Goal: Information Seeking & Learning: Learn about a topic

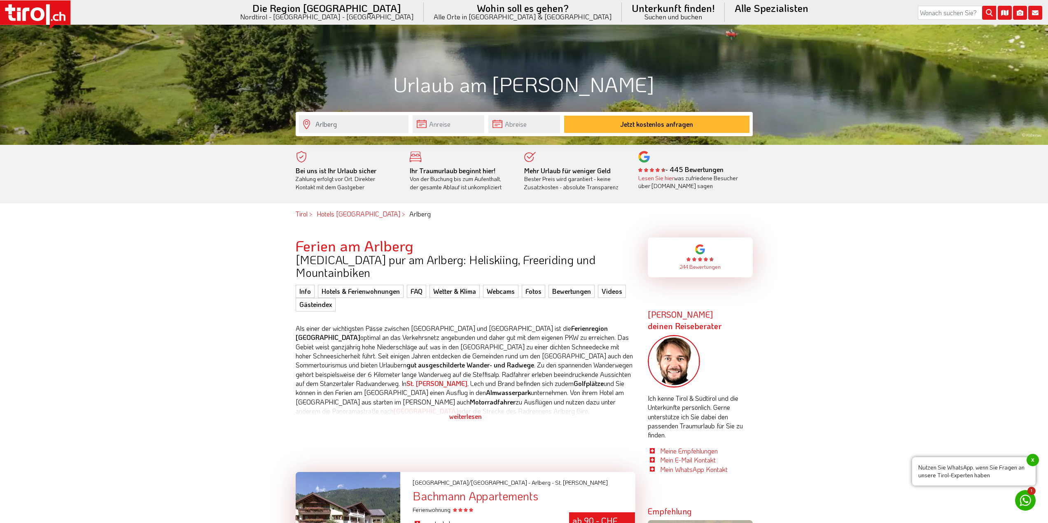
scroll to position [329, 0]
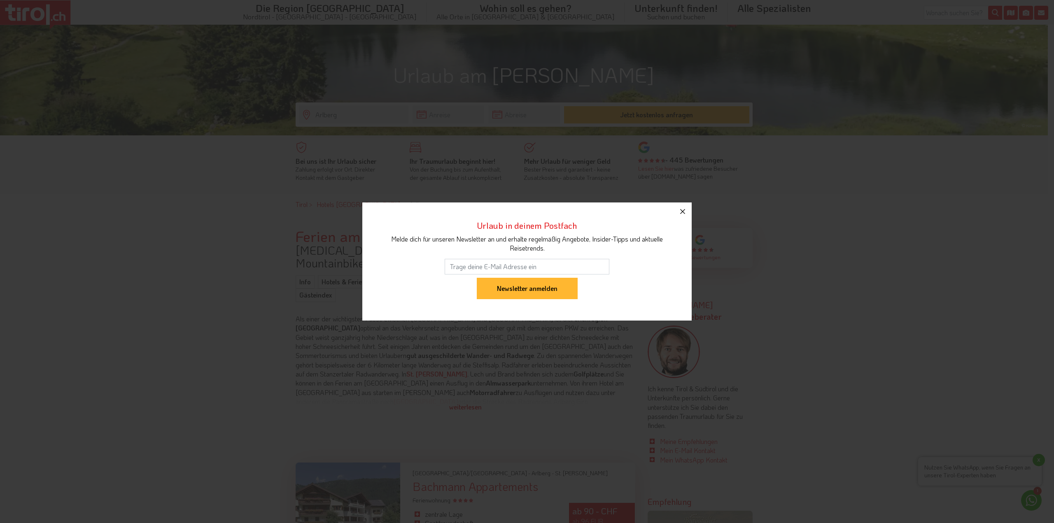
click at [680, 211] on icon "button" at bounding box center [683, 212] width 10 height 10
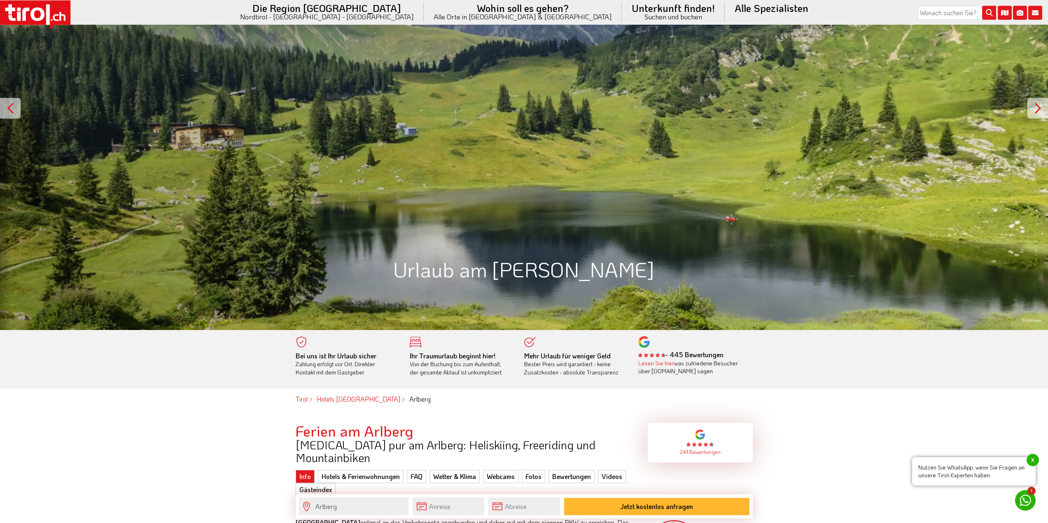
scroll to position [0, 0]
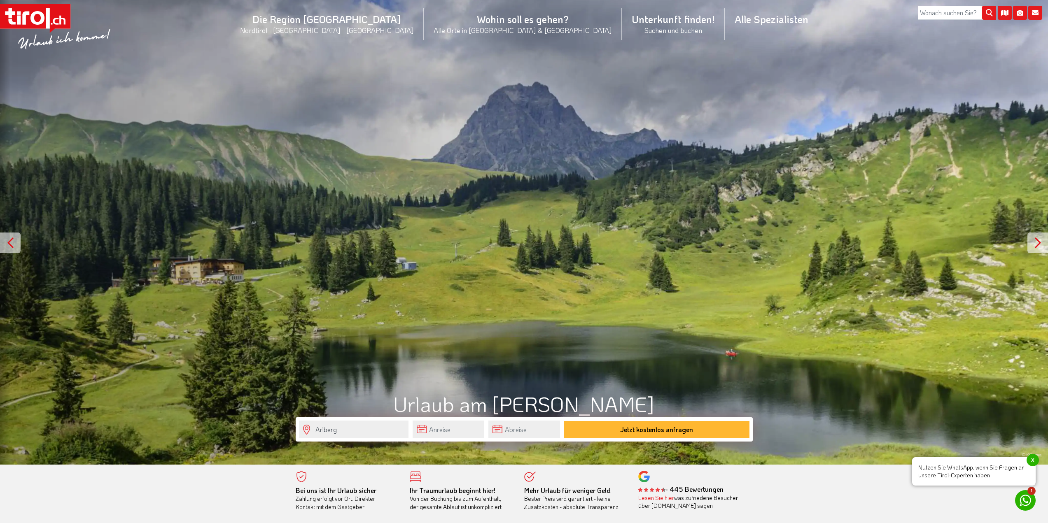
click at [1019, 11] on icon at bounding box center [1020, 13] width 14 height 14
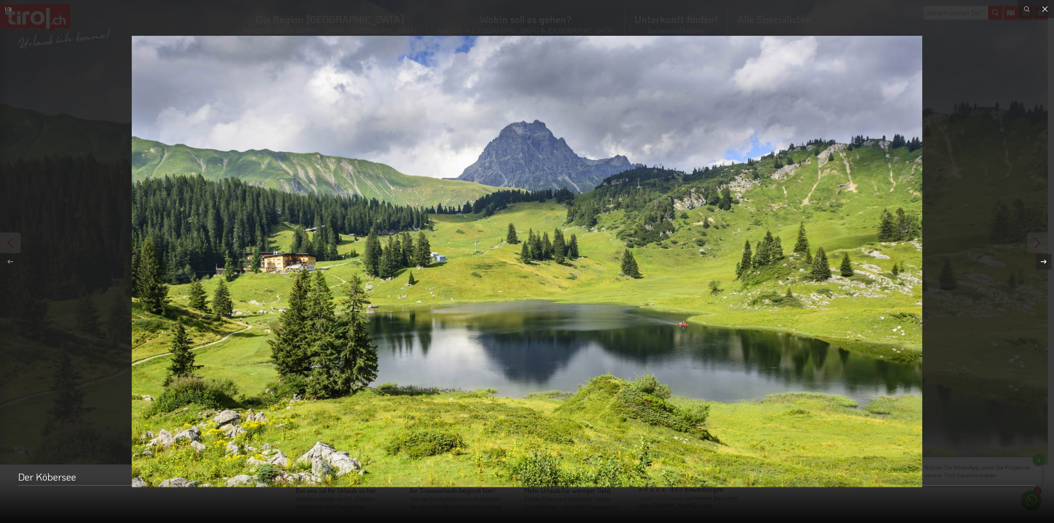
click at [1037, 263] on div at bounding box center [1044, 262] width 16 height 16
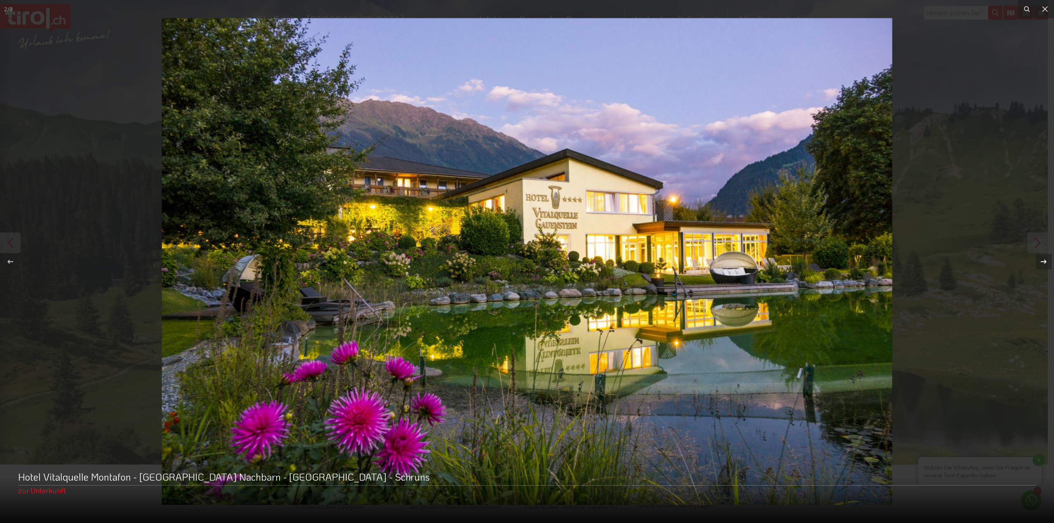
click at [1037, 262] on div at bounding box center [1044, 262] width 16 height 16
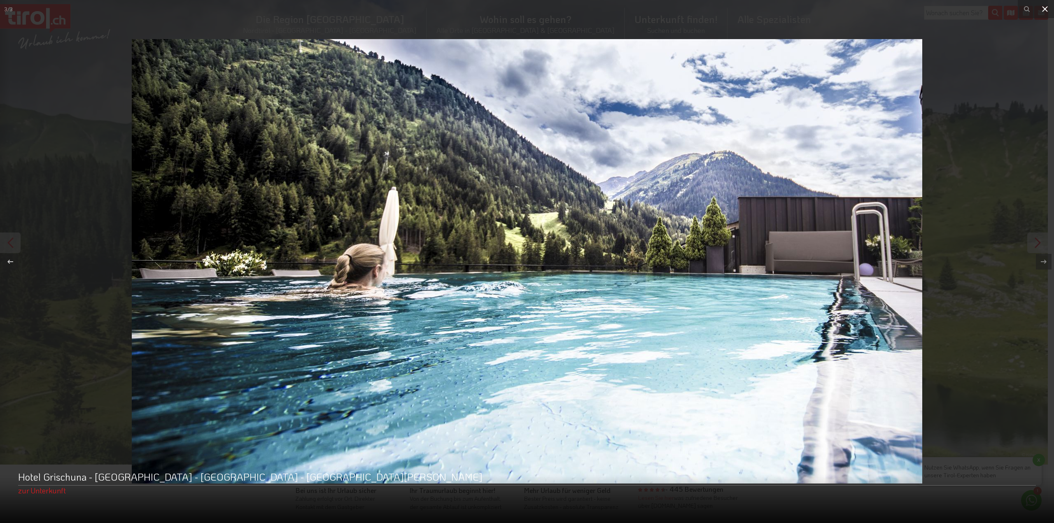
click at [1037, 11] on button at bounding box center [1045, 9] width 18 height 18
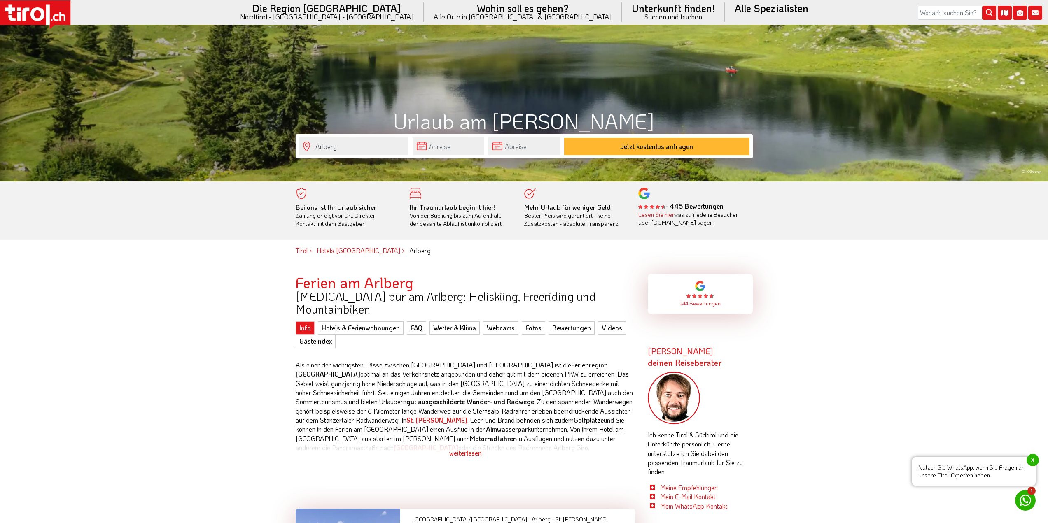
scroll to position [288, 0]
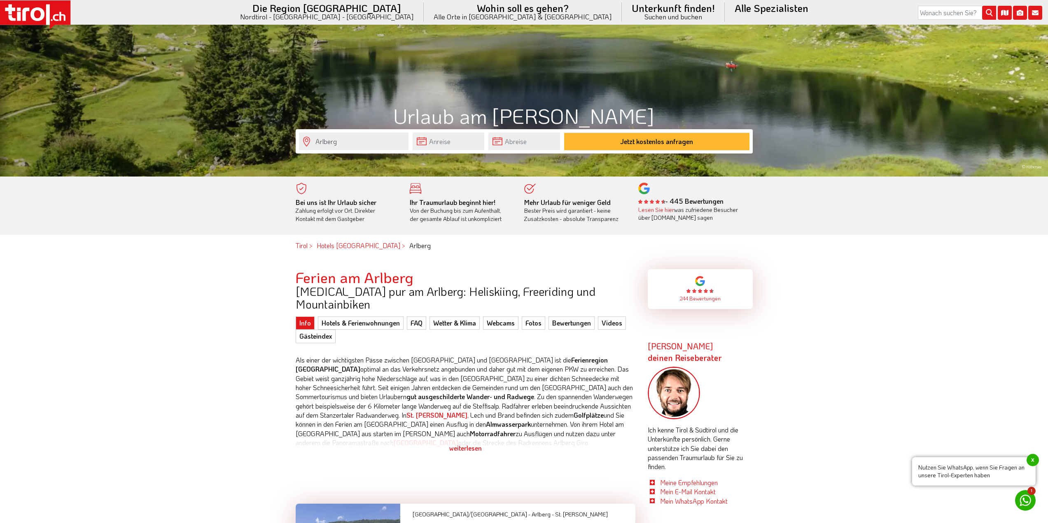
click at [1032, 459] on span "x" at bounding box center [1032, 460] width 12 height 12
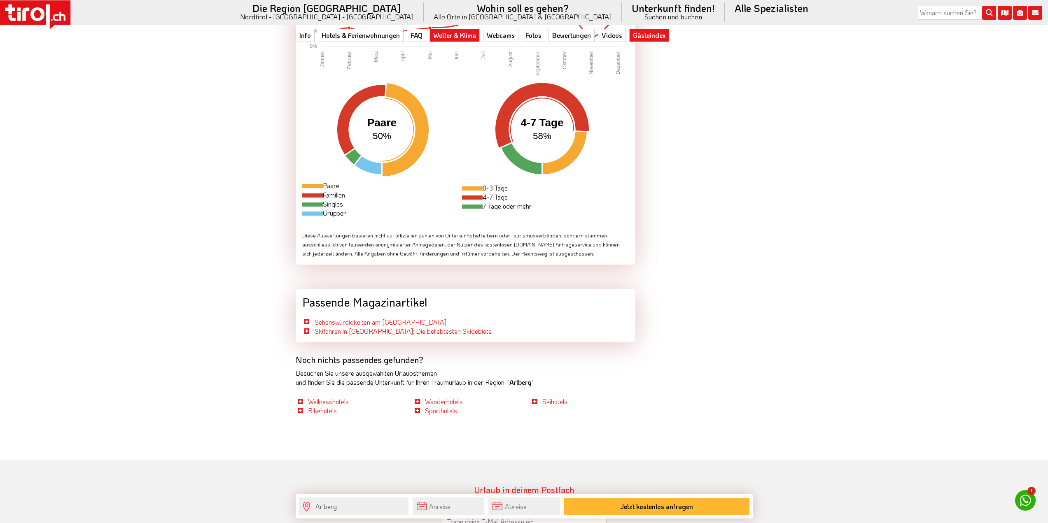
scroll to position [2804, 0]
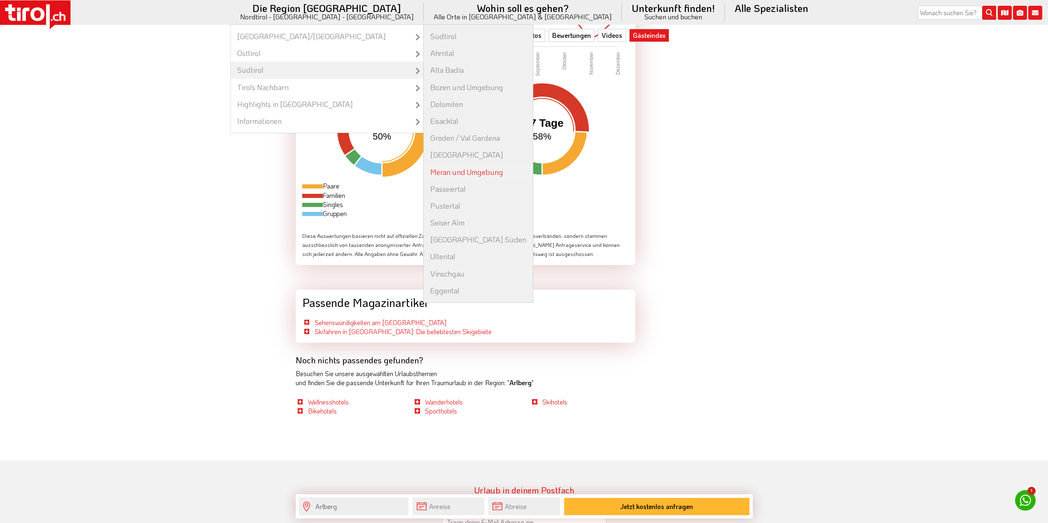
click at [465, 169] on link "Meran und Umgebung" at bounding box center [478, 172] width 109 height 17
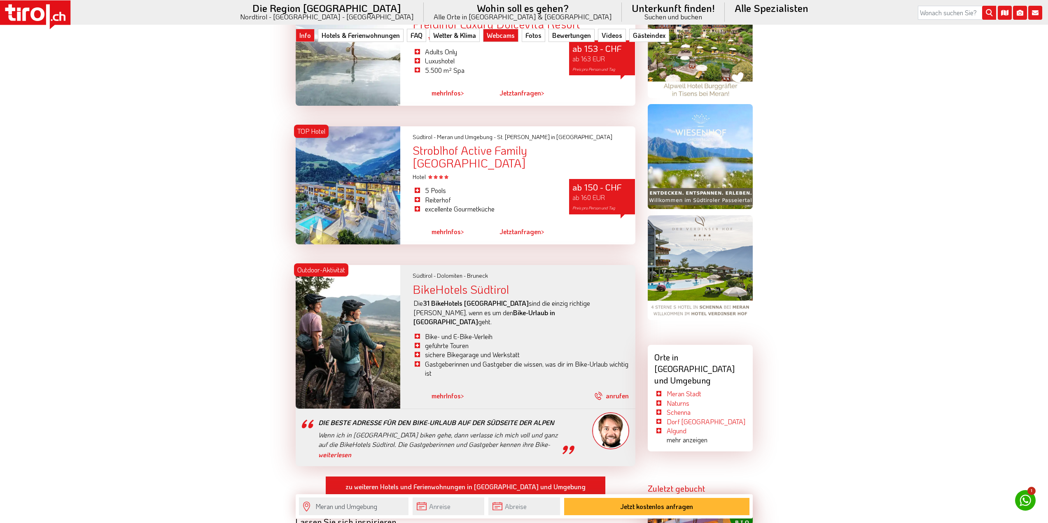
click at [497, 40] on link "Webcams" at bounding box center [500, 35] width 35 height 13
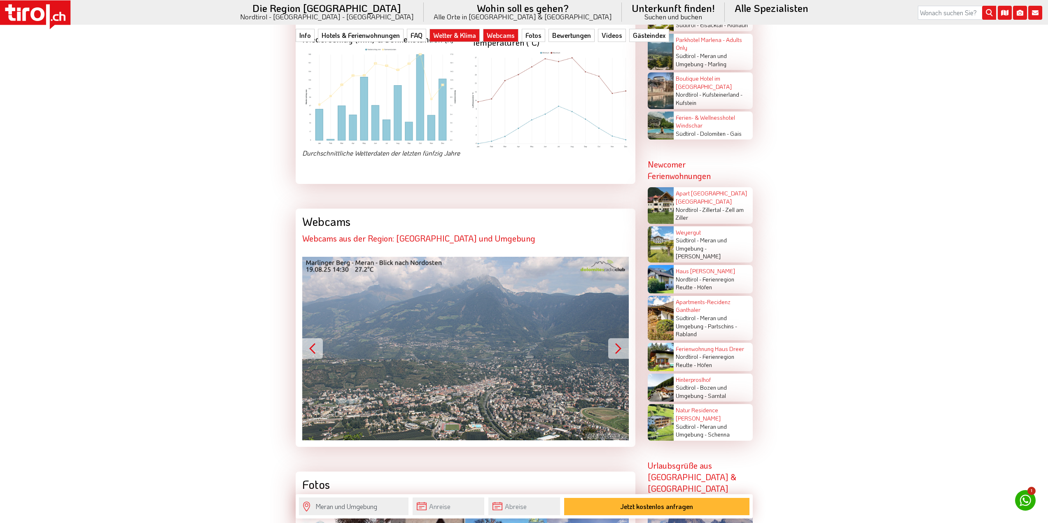
scroll to position [1951, 0]
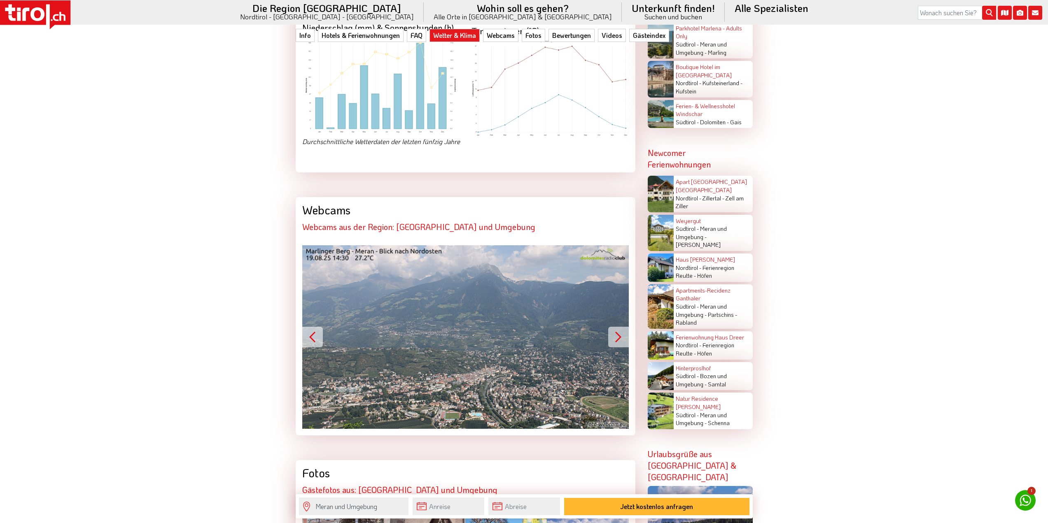
click at [610, 327] on button "Next" at bounding box center [618, 337] width 21 height 21
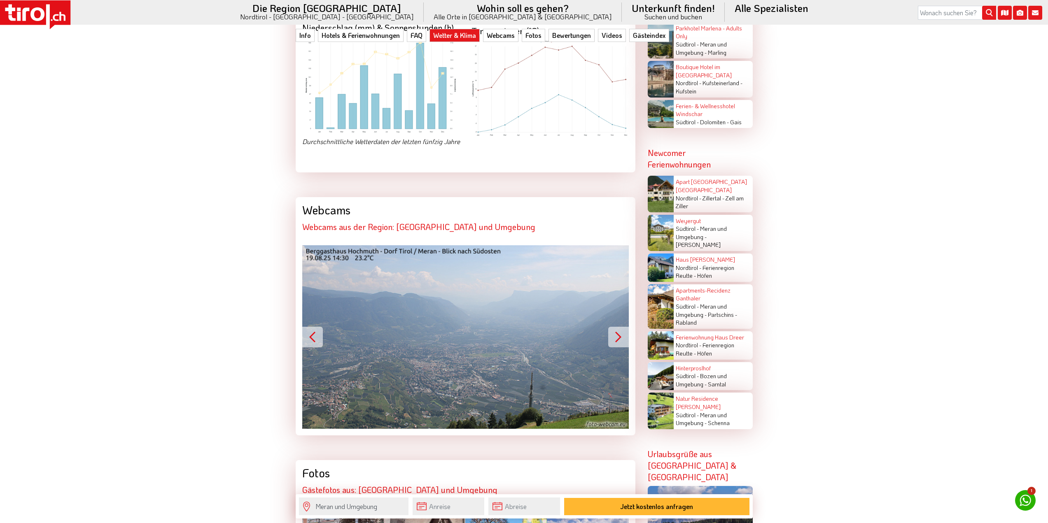
click at [610, 327] on button "Next" at bounding box center [618, 337] width 21 height 21
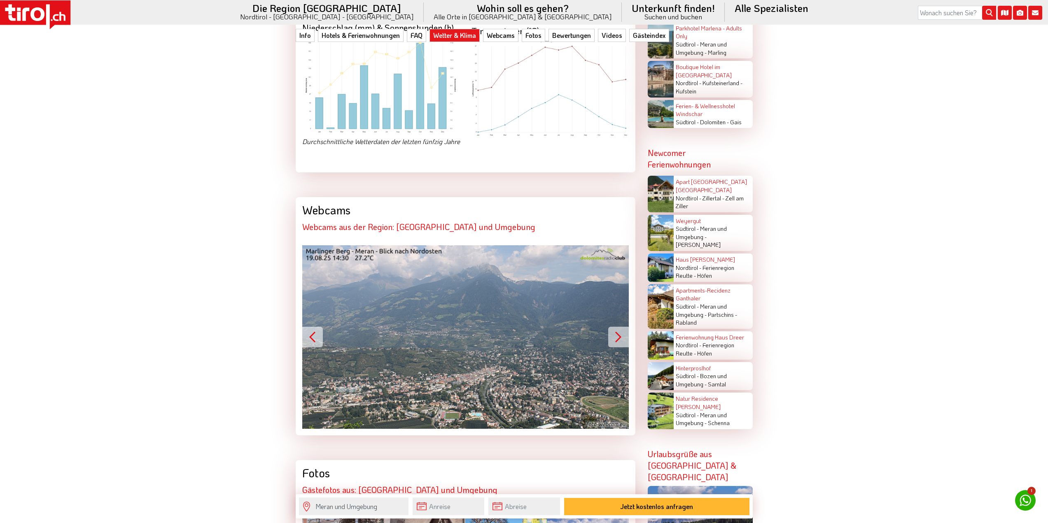
click at [610, 327] on button "Next" at bounding box center [618, 337] width 21 height 21
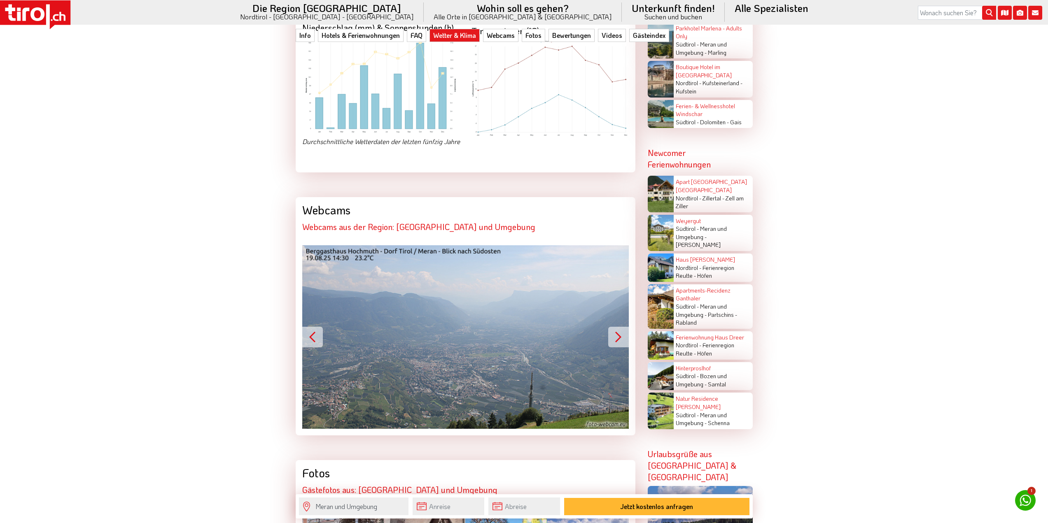
click at [610, 327] on button "Next" at bounding box center [618, 337] width 21 height 21
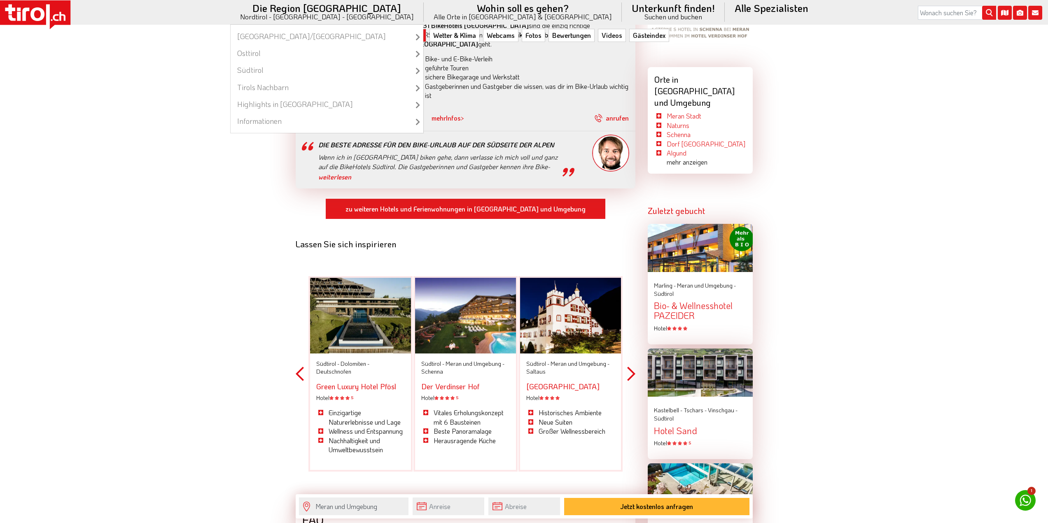
scroll to position [1046, 0]
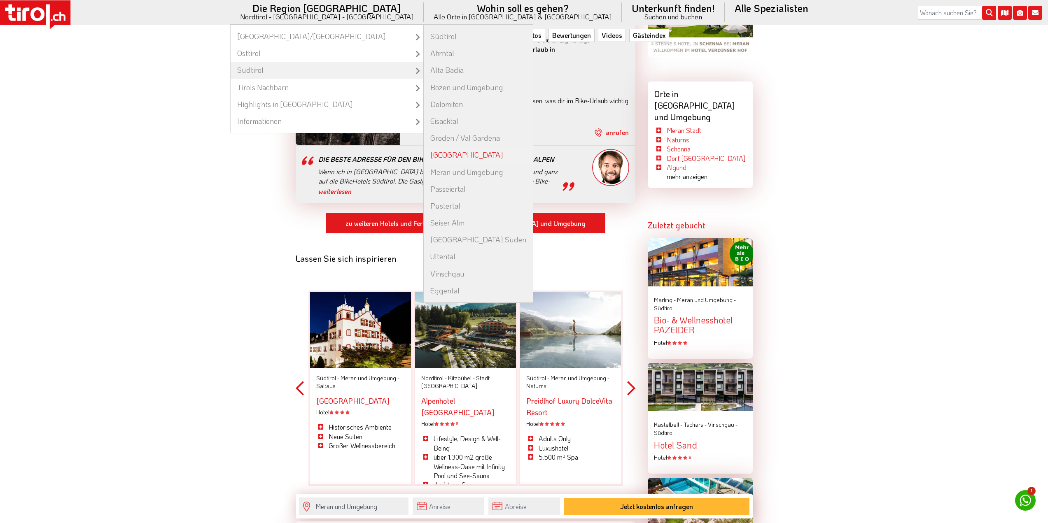
click at [453, 152] on link "[GEOGRAPHIC_DATA]" at bounding box center [478, 155] width 109 height 17
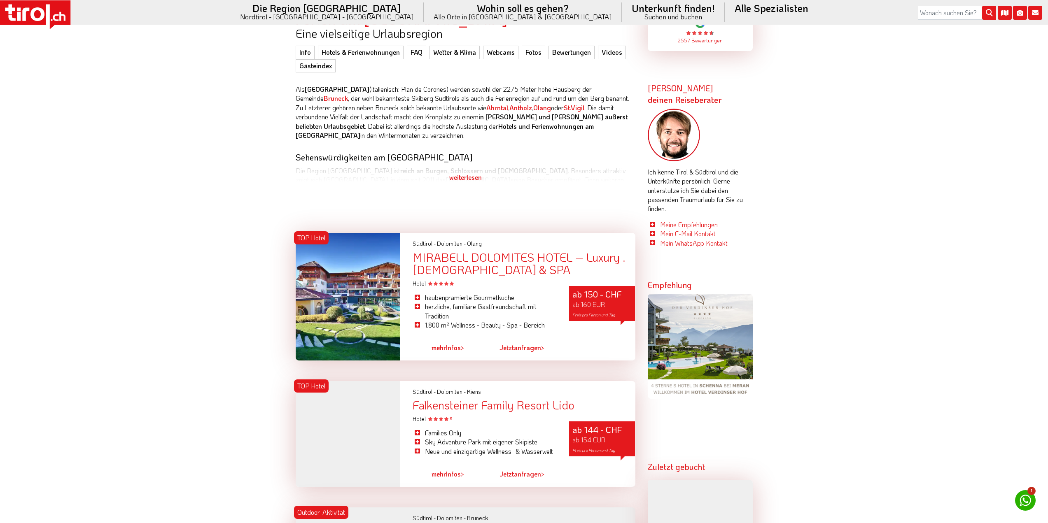
scroll to position [617, 0]
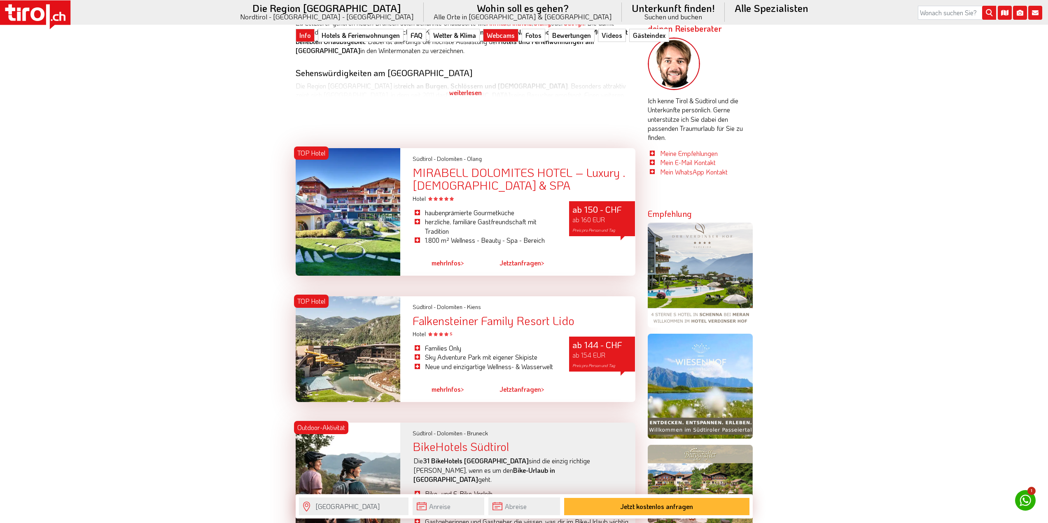
click at [507, 37] on link "Webcams" at bounding box center [500, 35] width 35 height 13
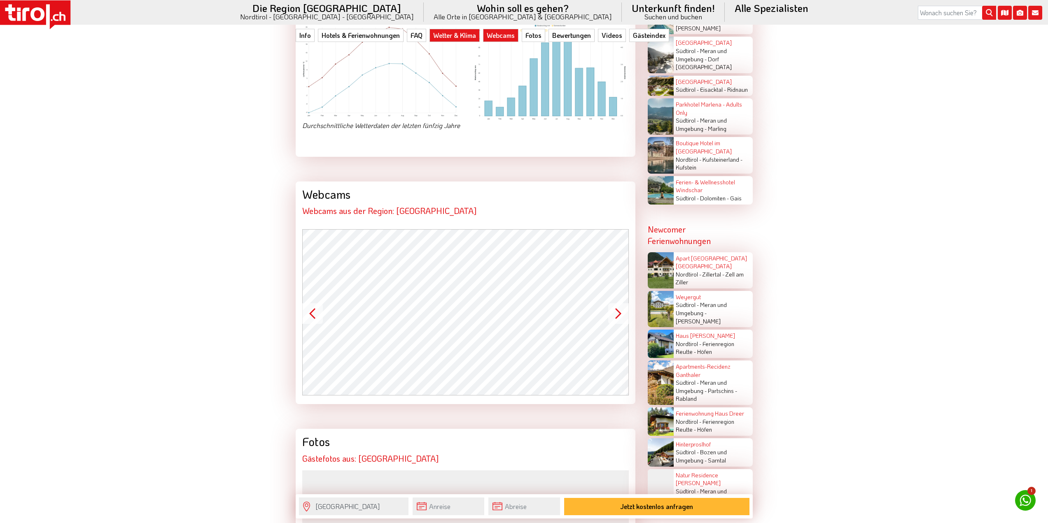
scroll to position [1840, 0]
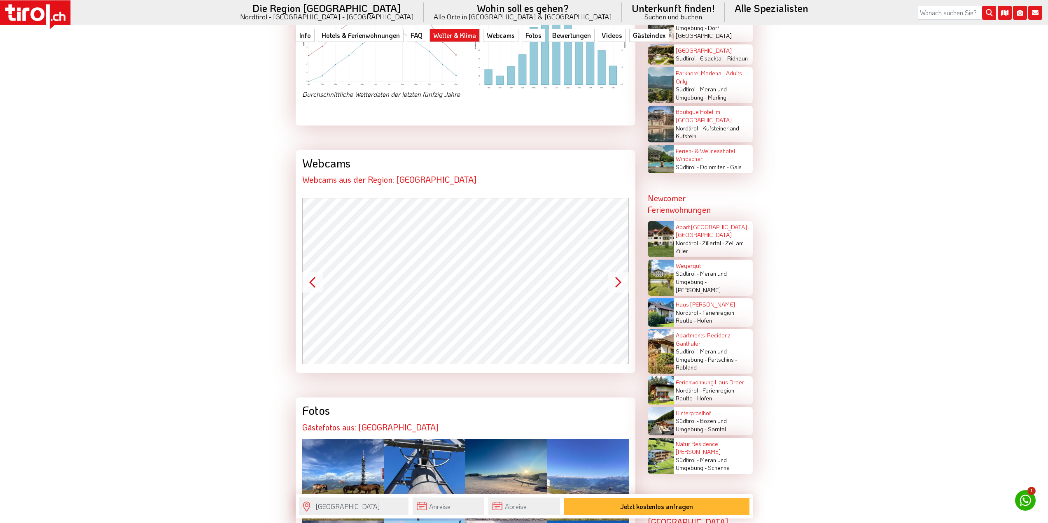
click at [615, 277] on button "Next" at bounding box center [618, 282] width 21 height 21
click at [615, 276] on button "Next" at bounding box center [618, 282] width 21 height 21
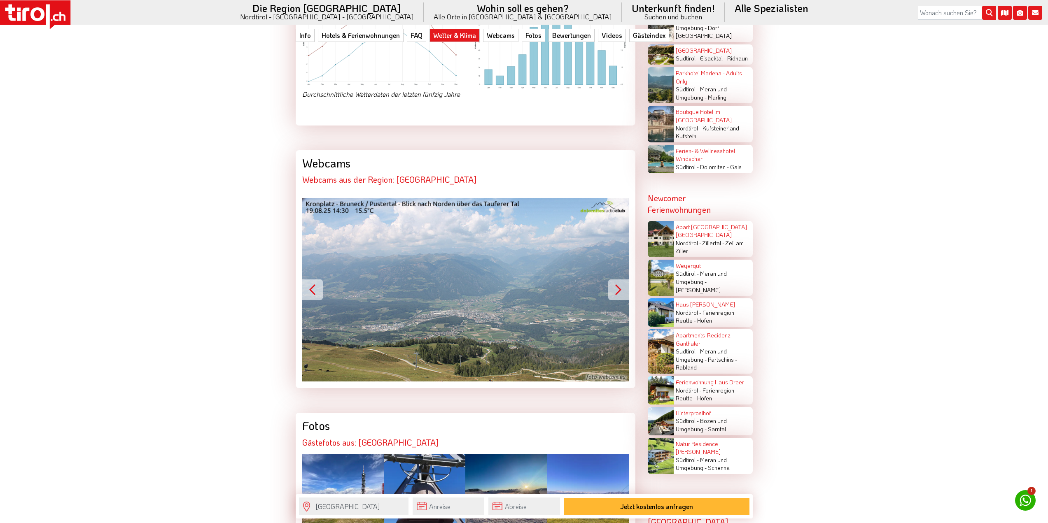
click at [615, 279] on button "Next" at bounding box center [618, 289] width 21 height 21
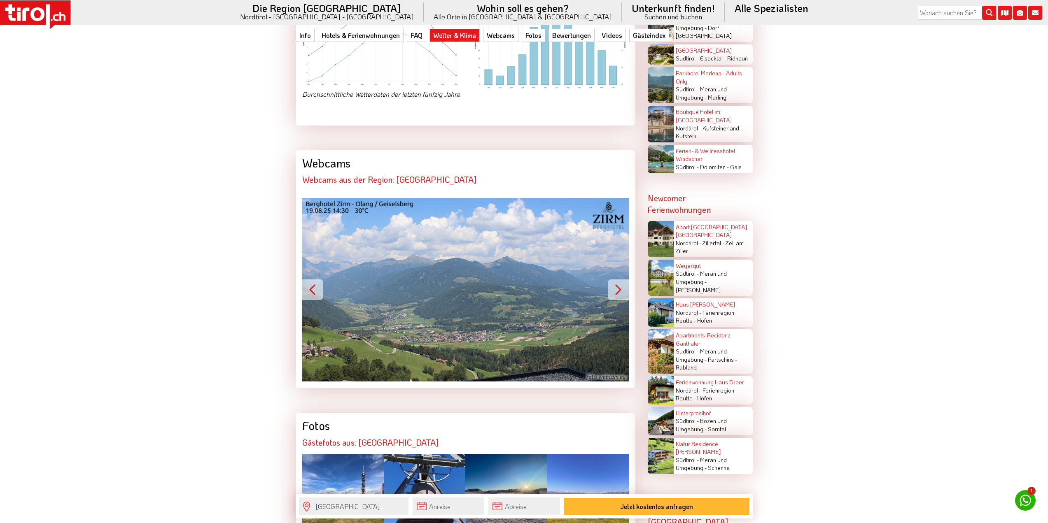
click at [615, 279] on button "Next" at bounding box center [618, 289] width 21 height 21
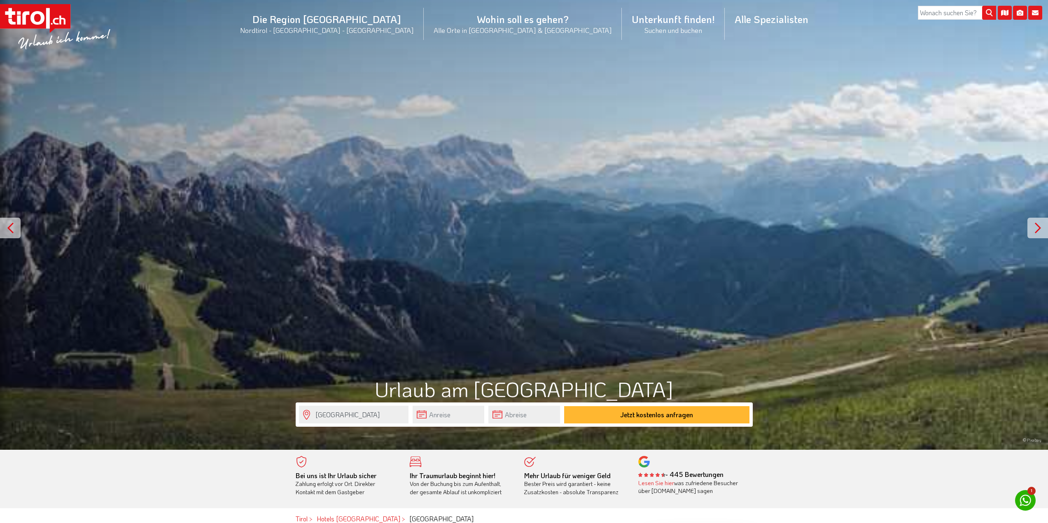
scroll to position [0, 0]
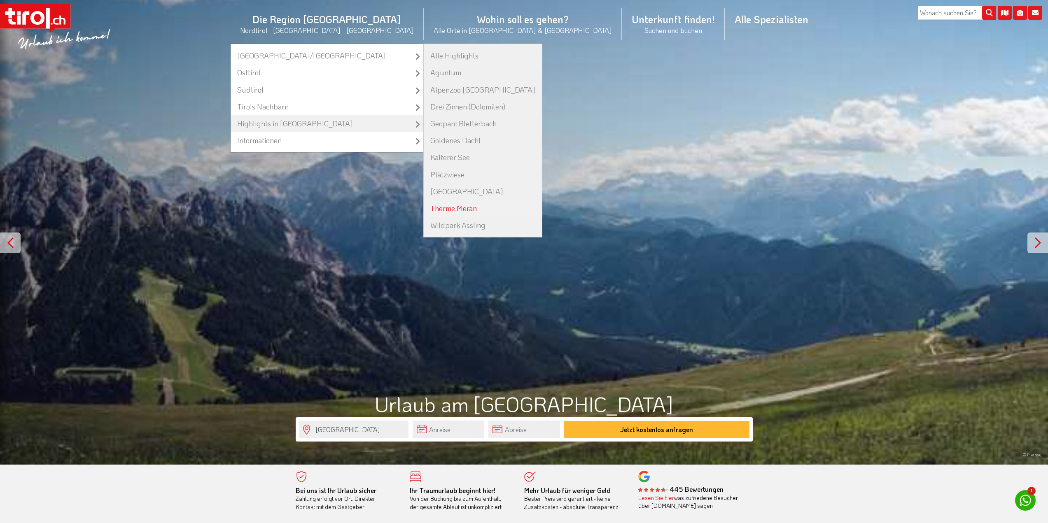
click at [456, 209] on link "Therme Meran" at bounding box center [483, 208] width 118 height 17
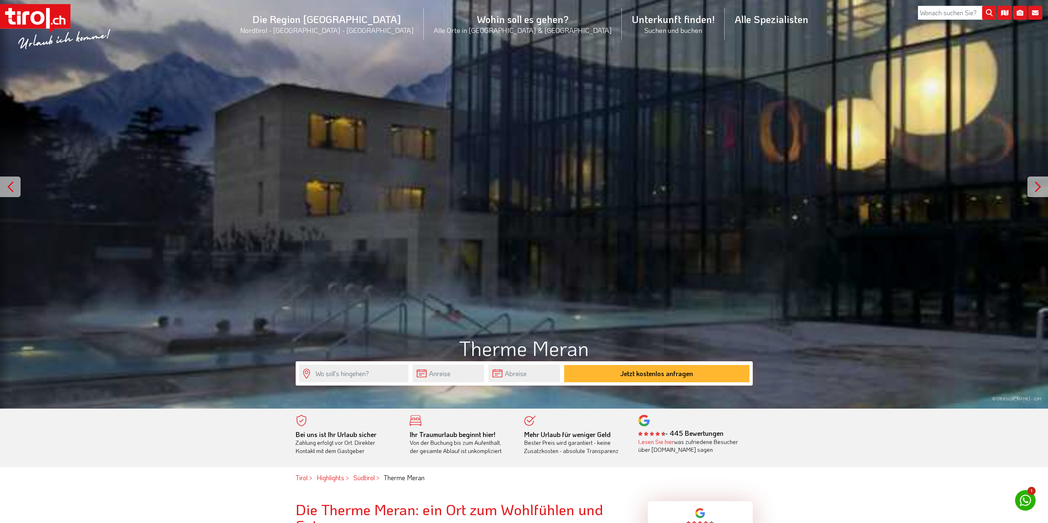
scroll to position [41, 0]
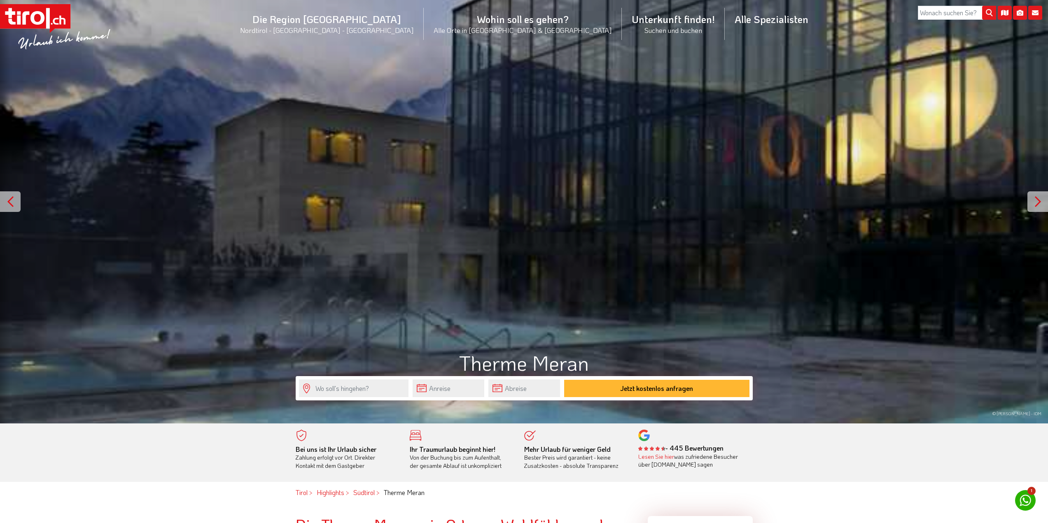
click at [839, 482] on html ".st0{fill:#FFFFFF}.st1{fill:#E31017} Die Region Tirol Nordtirol - Südtirol - Os…" at bounding box center [524, 220] width 1048 height 523
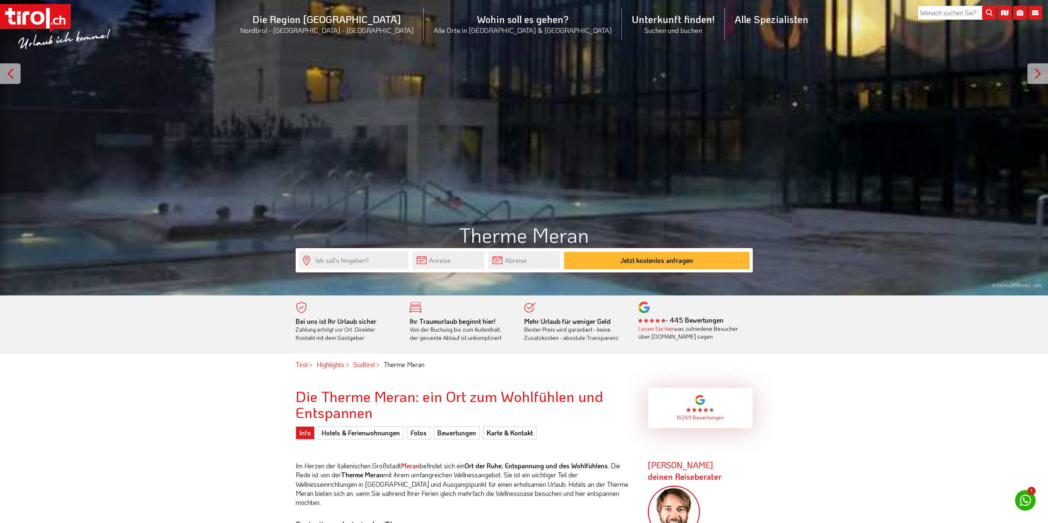
scroll to position [247, 0]
